Goal: Transaction & Acquisition: Purchase product/service

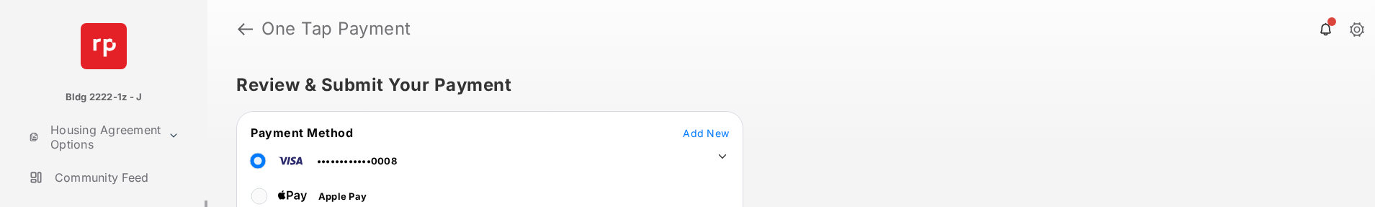
click at [247, 24] on link at bounding box center [245, 29] width 15 height 35
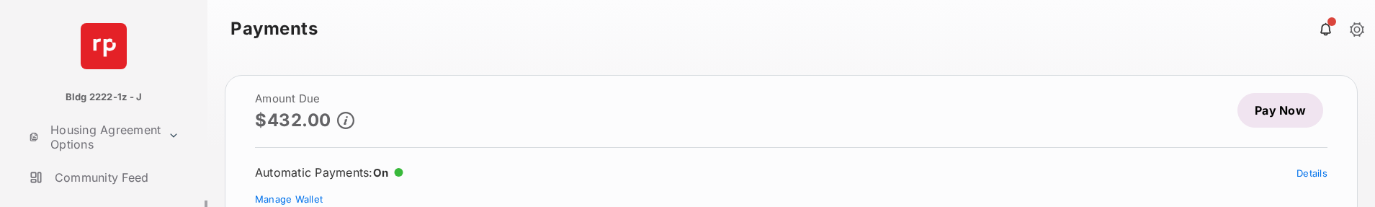
click at [1279, 117] on link "Pay Now" at bounding box center [1281, 110] width 86 height 35
